Goal: Share content

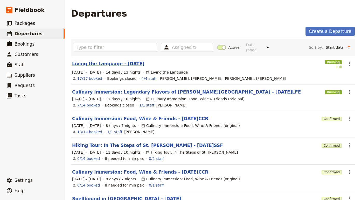
click at [113, 61] on link "Living the Language - [DATE]" at bounding box center [108, 64] width 72 height 6
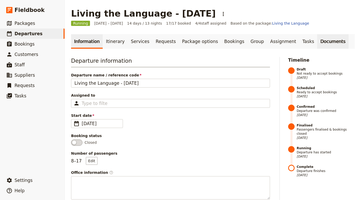
click at [317, 43] on link "Documents" at bounding box center [332, 41] width 31 height 15
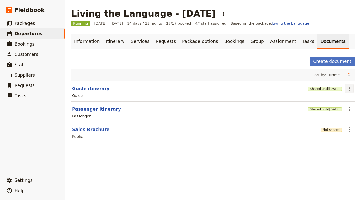
click at [352, 89] on icon "Actions" at bounding box center [349, 89] width 6 height 6
click at [333, 100] on span "Share" at bounding box center [334, 99] width 31 height 5
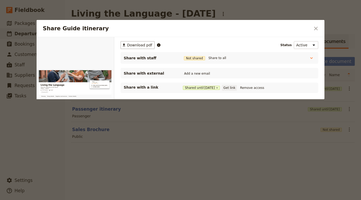
click at [236, 88] on button "Get link" at bounding box center [229, 88] width 15 height 6
click at [315, 27] on icon "Close dialog" at bounding box center [316, 28] width 6 height 6
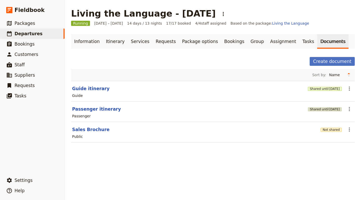
click at [331, 110] on span "[DATE]" at bounding box center [334, 109] width 11 height 4
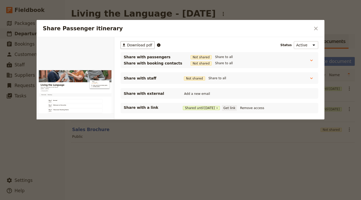
click at [236, 109] on button "Get link" at bounding box center [229, 108] width 15 height 6
